Goal: Find specific page/section: Find specific page/section

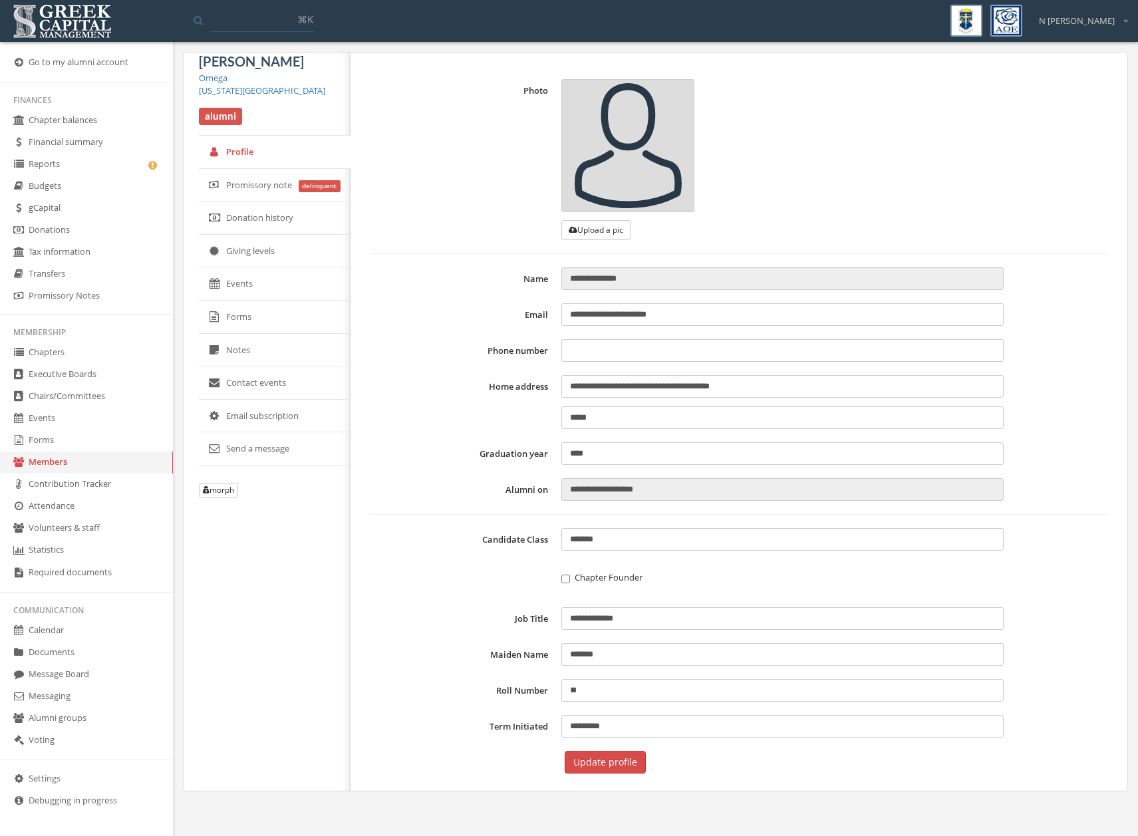
type input "**********"
click at [51, 461] on link "Members" at bounding box center [86, 463] width 173 height 22
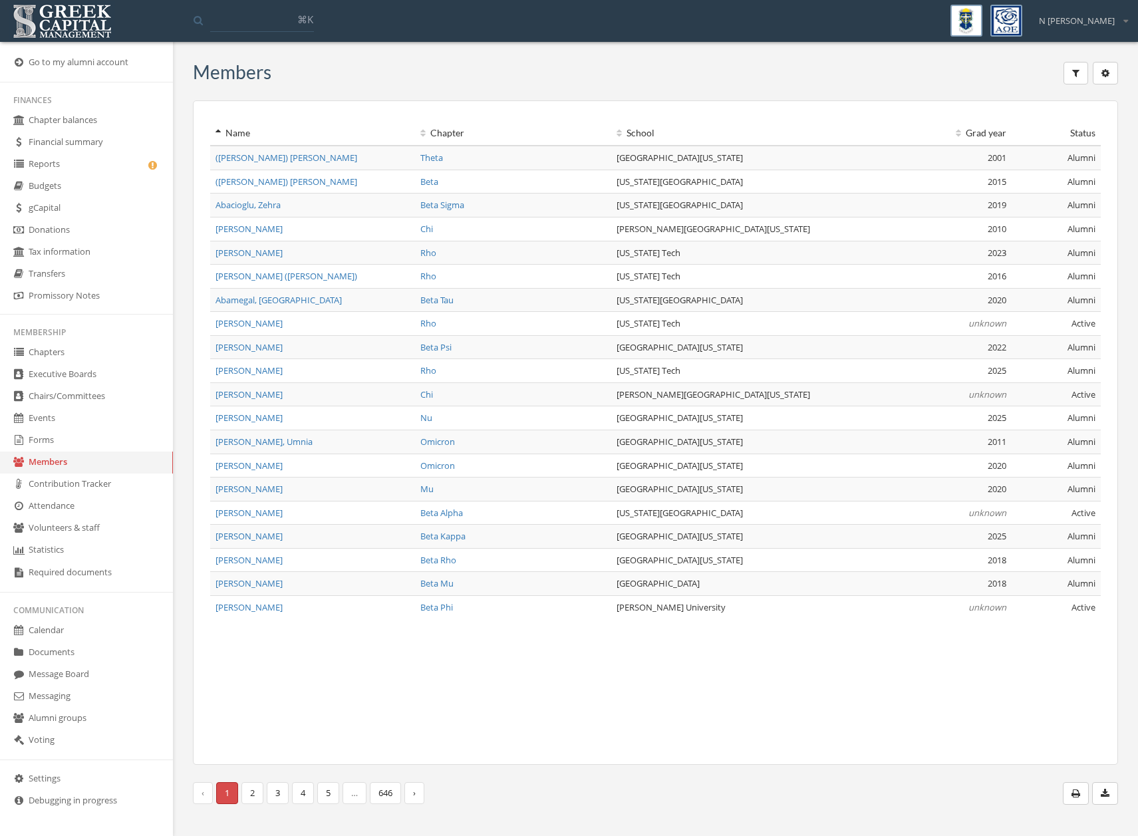
click at [59, 357] on link "Chapters" at bounding box center [86, 353] width 173 height 22
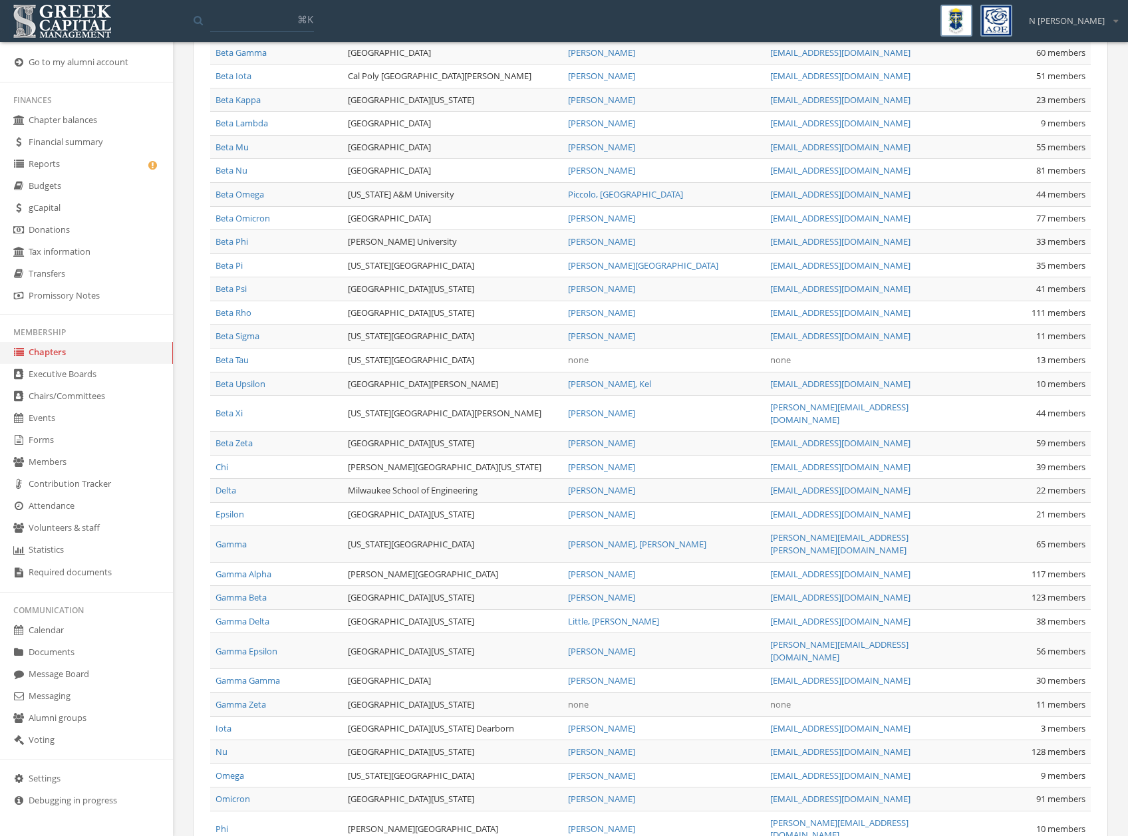
scroll to position [237, 0]
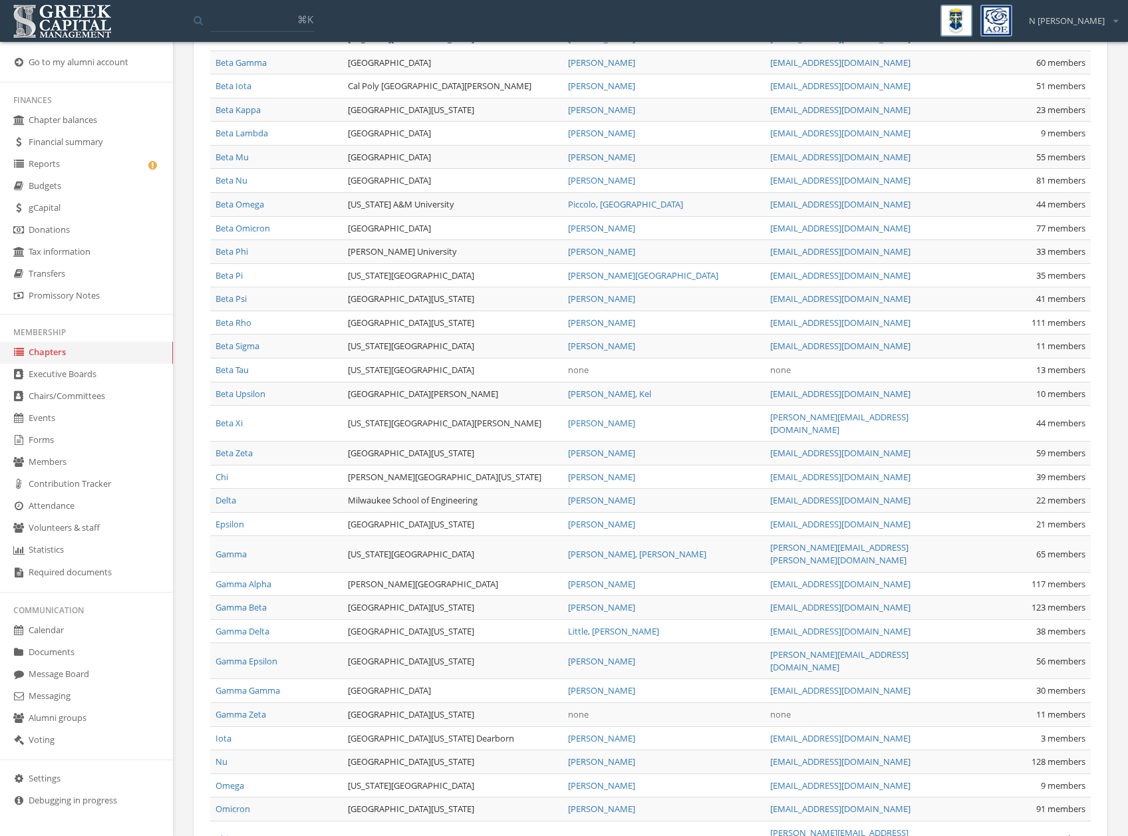
click at [239, 372] on link "Beta Tau" at bounding box center [231, 370] width 33 height 12
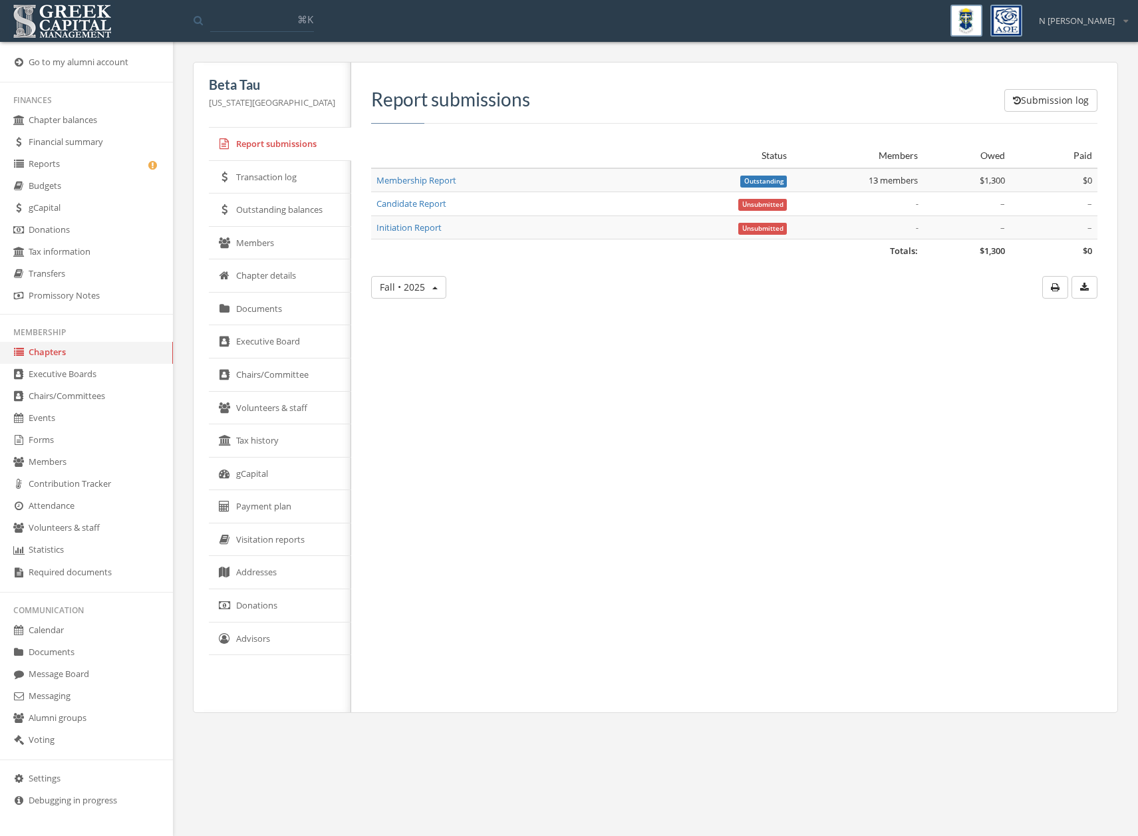
click at [261, 255] on link "Members" at bounding box center [280, 243] width 142 height 33
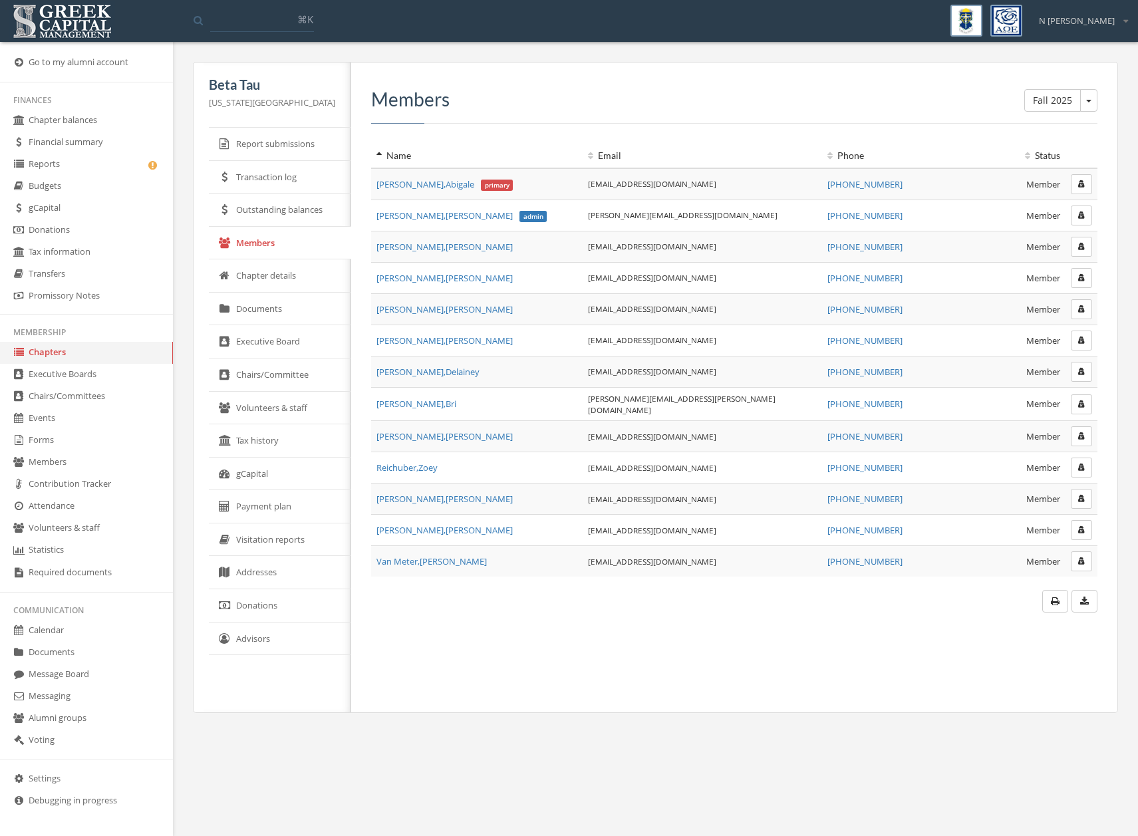
click at [470, 620] on div "Fall 2025 Fall 2025 Fall 2024 Candidate Report Fall 2024 Initiation Report Fall…" at bounding box center [729, 388] width 756 height 650
click at [1090, 99] on button "Fall 2025" at bounding box center [1088, 100] width 17 height 23
click at [1013, 285] on link "Spring 2025 Membership Report" at bounding box center [1020, 282] width 144 height 21
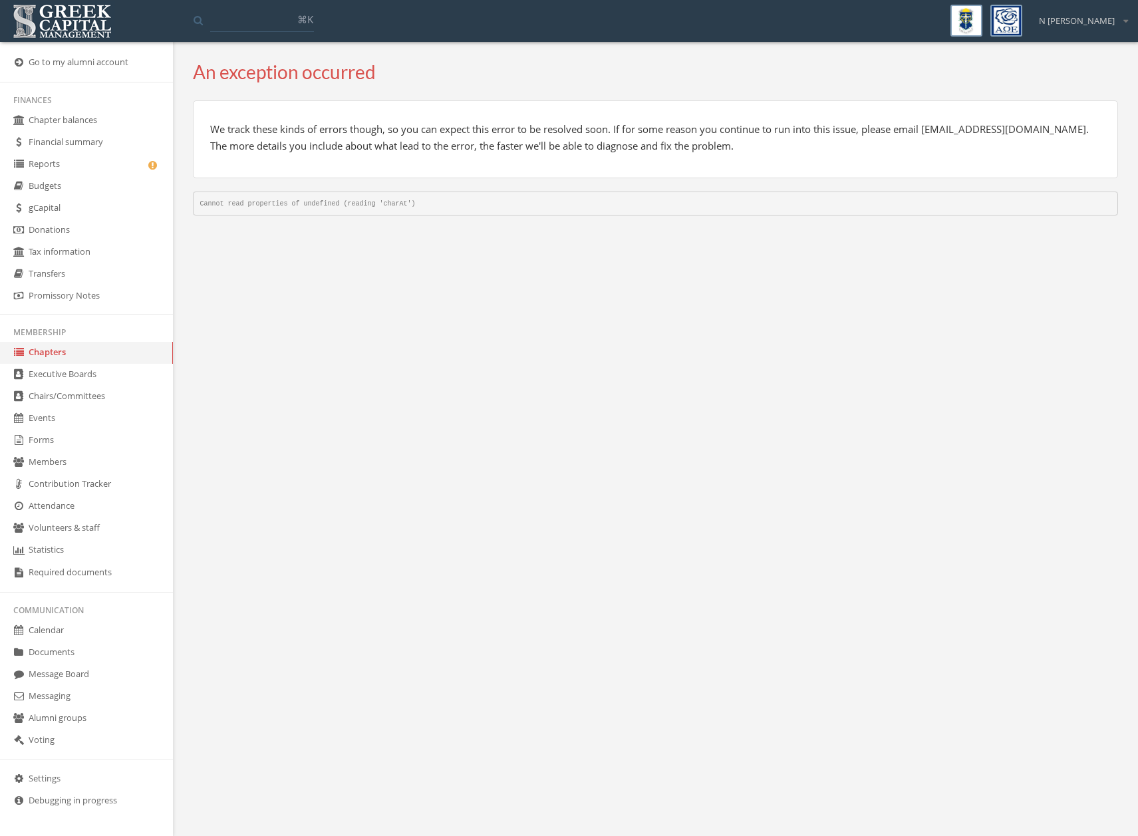
click at [53, 359] on link "Chapters" at bounding box center [86, 353] width 173 height 22
click at [49, 349] on link "Chapters" at bounding box center [86, 353] width 173 height 22
click at [59, 358] on link "Chapters" at bounding box center [86, 353] width 173 height 22
click at [57, 379] on link "Executive Boards" at bounding box center [86, 375] width 173 height 22
click at [51, 347] on link "Chapters" at bounding box center [86, 353] width 173 height 22
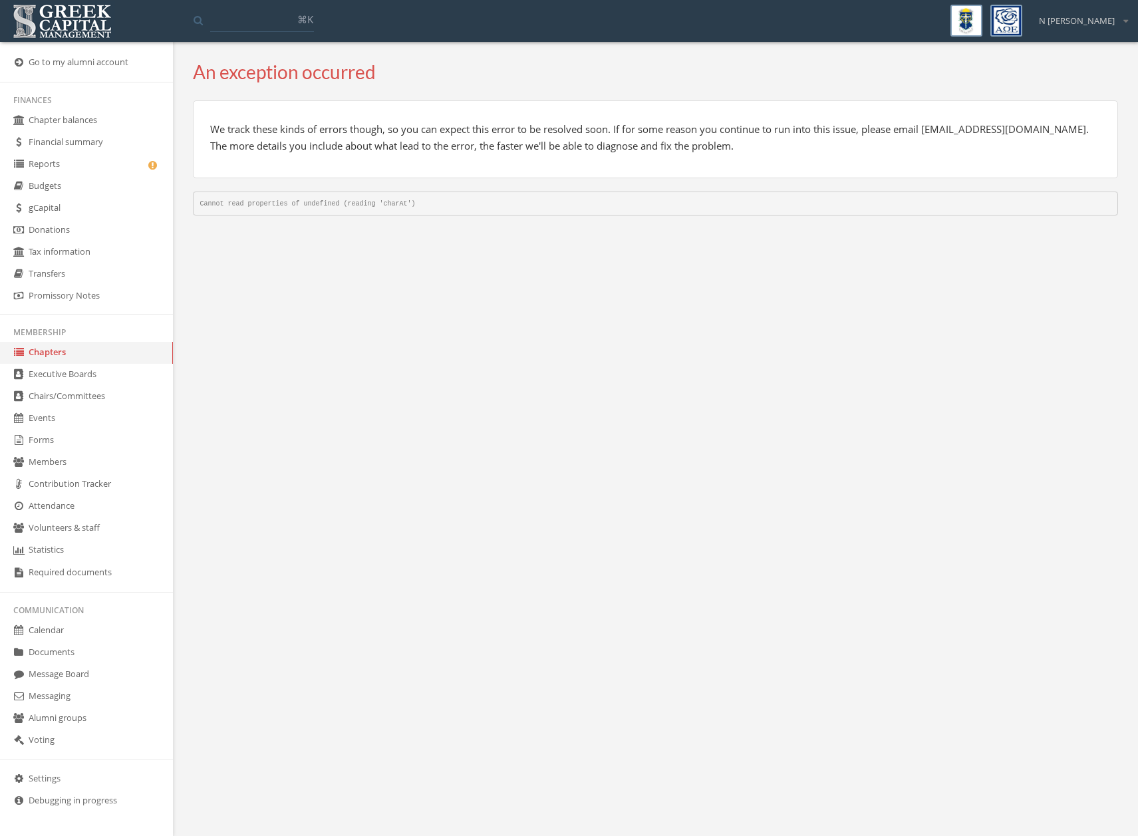
click at [49, 353] on link "Chapters" at bounding box center [86, 353] width 173 height 22
click at [69, 354] on link "Chapters" at bounding box center [86, 353] width 173 height 22
click at [69, 375] on link "Executive Boards" at bounding box center [86, 375] width 173 height 22
click at [55, 353] on link "Chapters" at bounding box center [86, 353] width 173 height 22
click at [57, 353] on link "Chapters" at bounding box center [86, 353] width 173 height 22
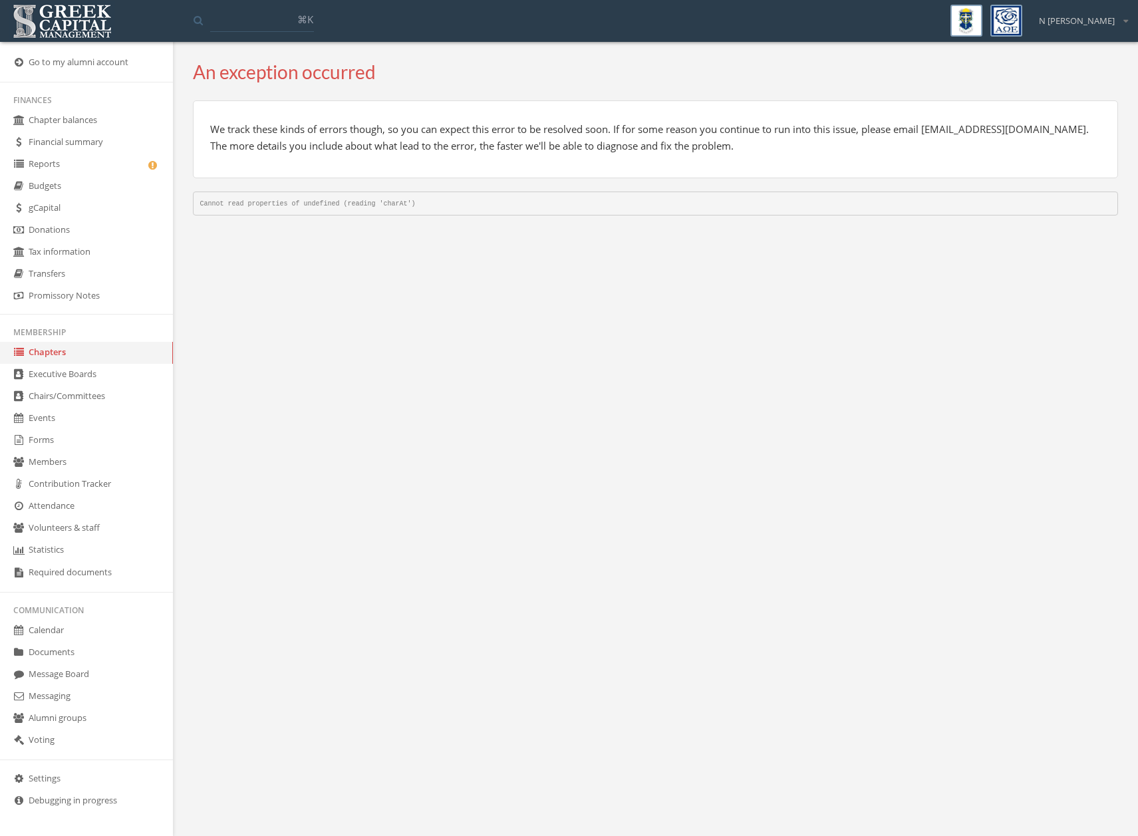
click at [21, 351] on icon at bounding box center [18, 352] width 13 height 11
